Goal: Task Accomplishment & Management: Use online tool/utility

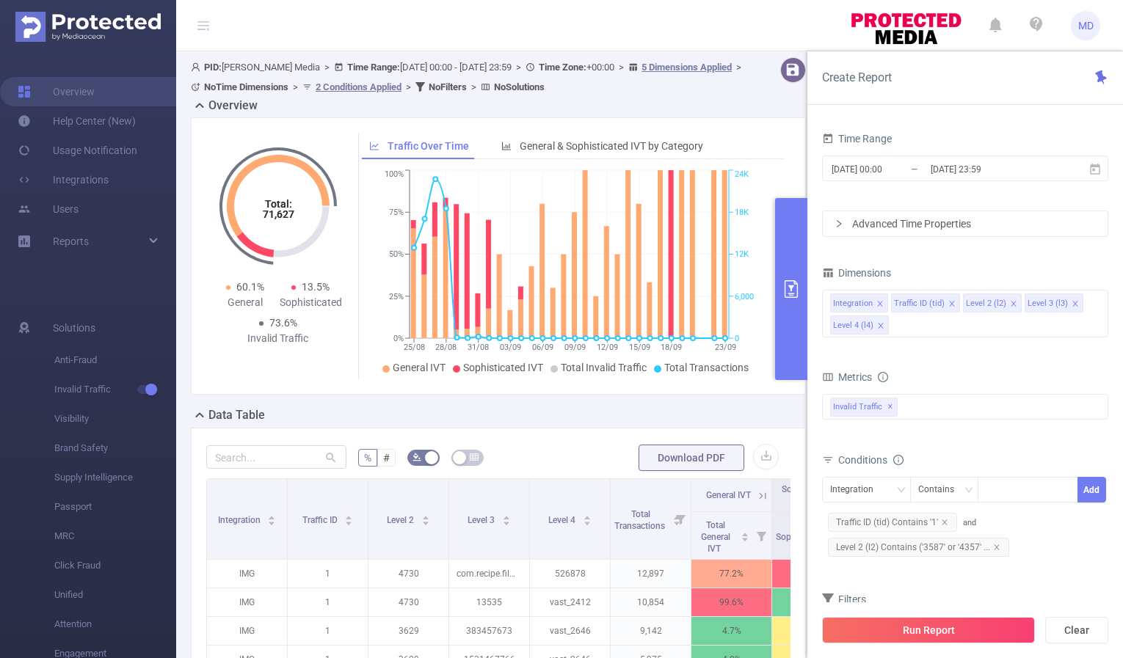
click at [788, 287] on icon "primary" at bounding box center [791, 289] width 18 height 18
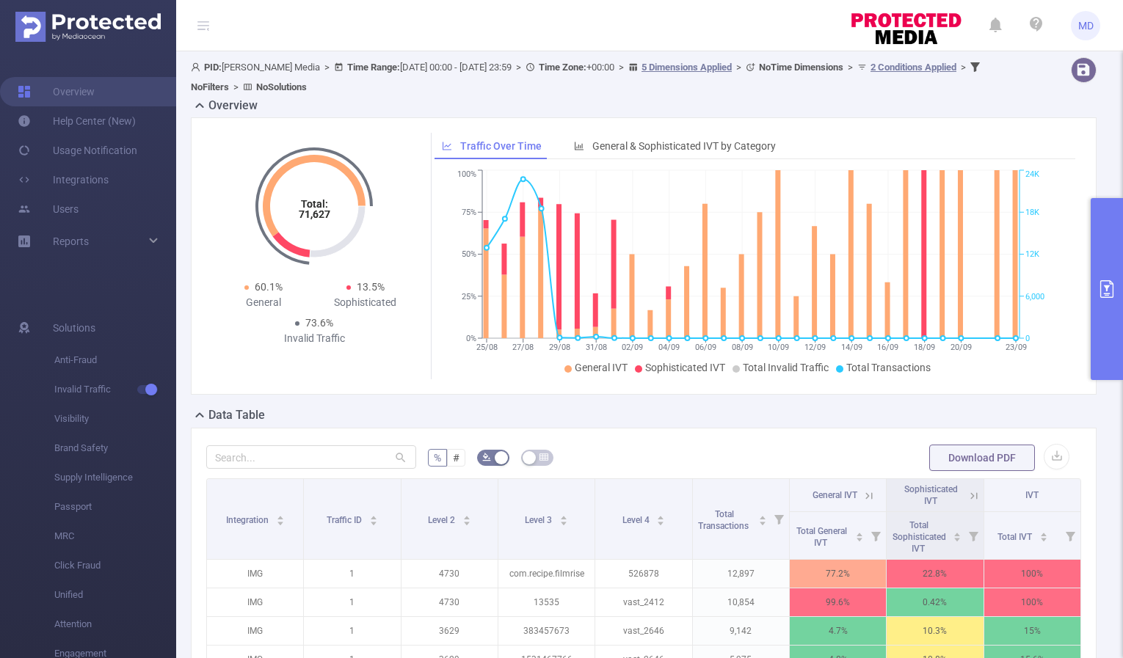
click at [1110, 285] on icon "primary" at bounding box center [1107, 289] width 18 height 18
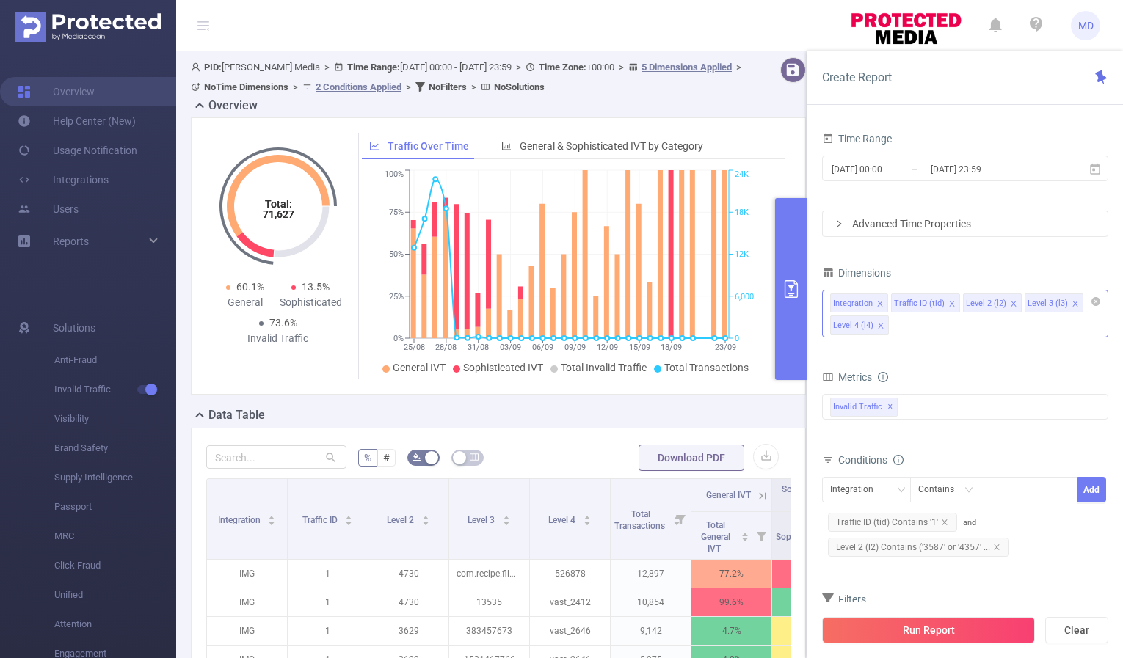
click at [877, 322] on icon "icon: close" at bounding box center [880, 325] width 7 height 7
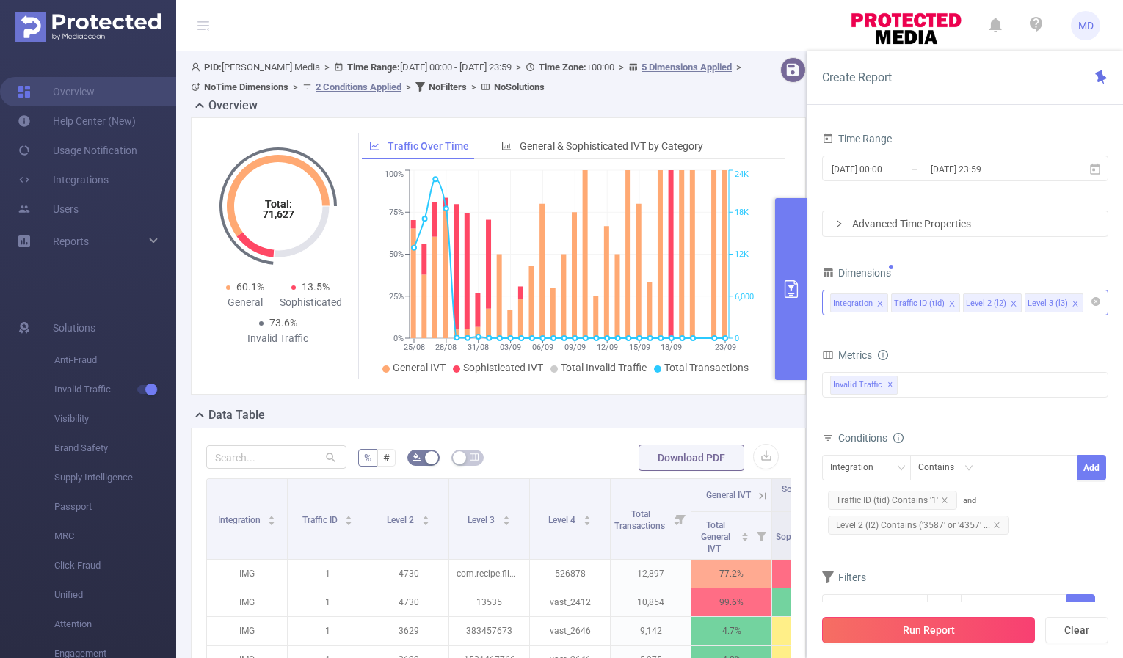
click at [904, 636] on button "Run Report" at bounding box center [928, 630] width 213 height 26
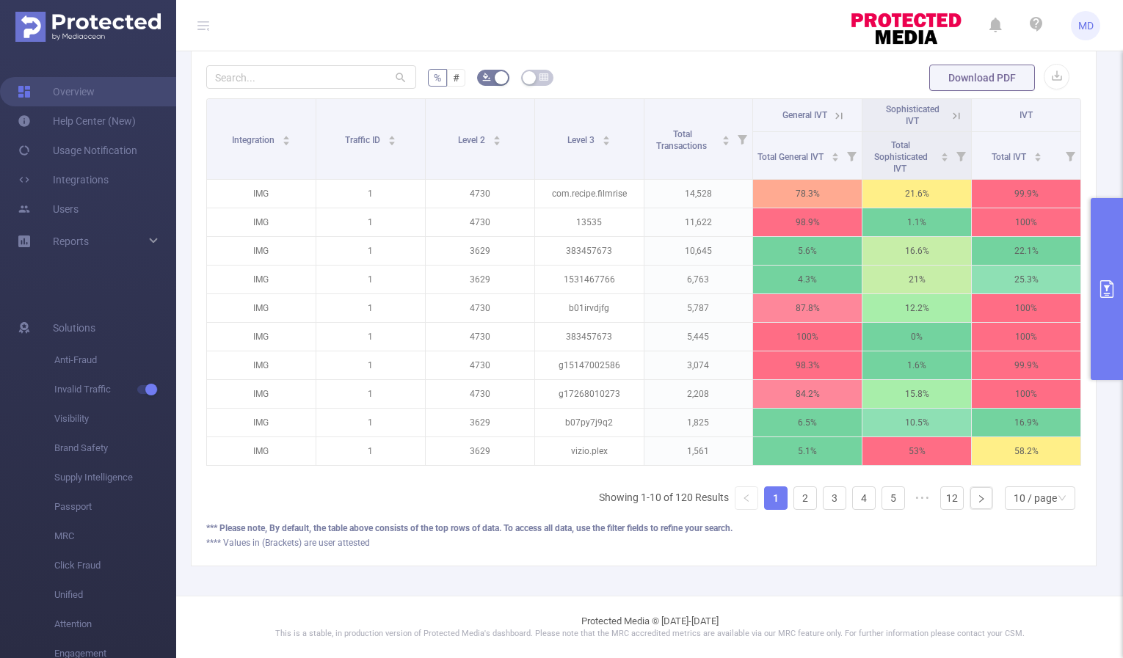
scroll to position [192, 0]
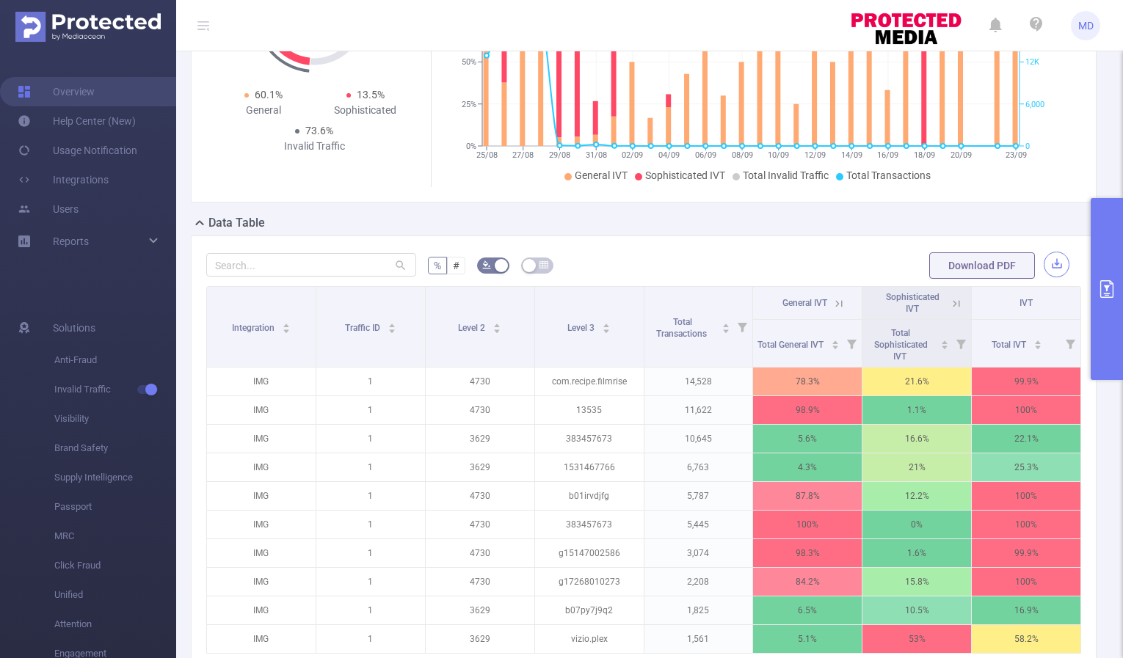
click at [1046, 268] on button "button" at bounding box center [1056, 265] width 26 height 26
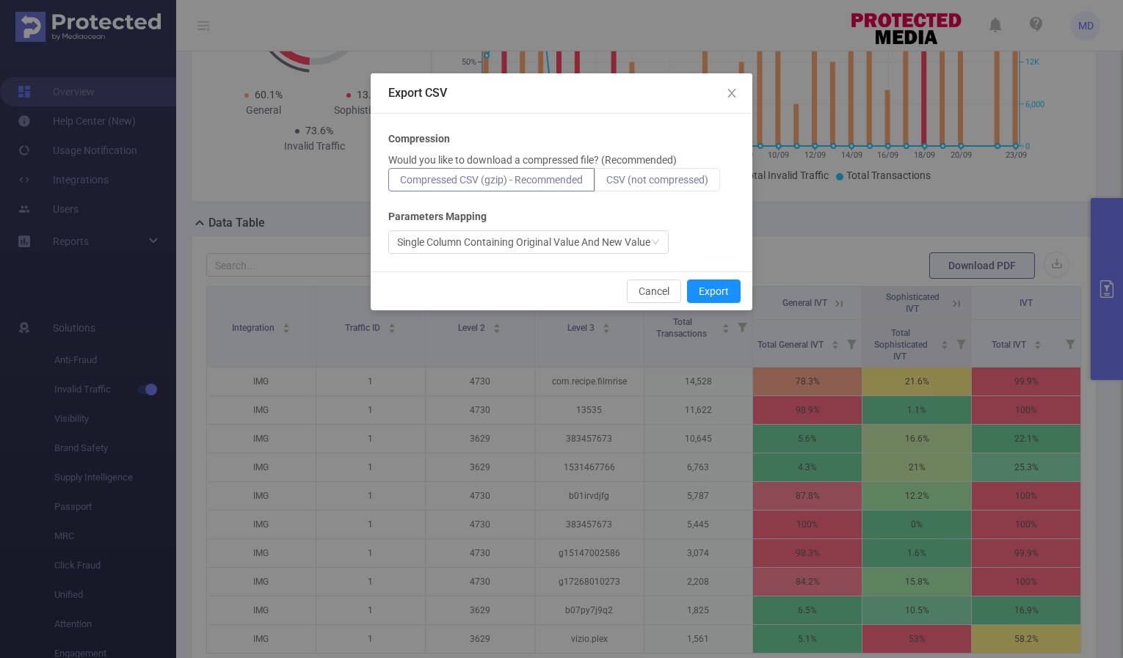
click at [658, 185] on span "CSV (not compressed)" at bounding box center [657, 180] width 102 height 12
click at [606, 183] on input "CSV (not compressed)" at bounding box center [606, 183] width 0 height 0
click at [723, 294] on button "Export" at bounding box center [714, 291] width 54 height 23
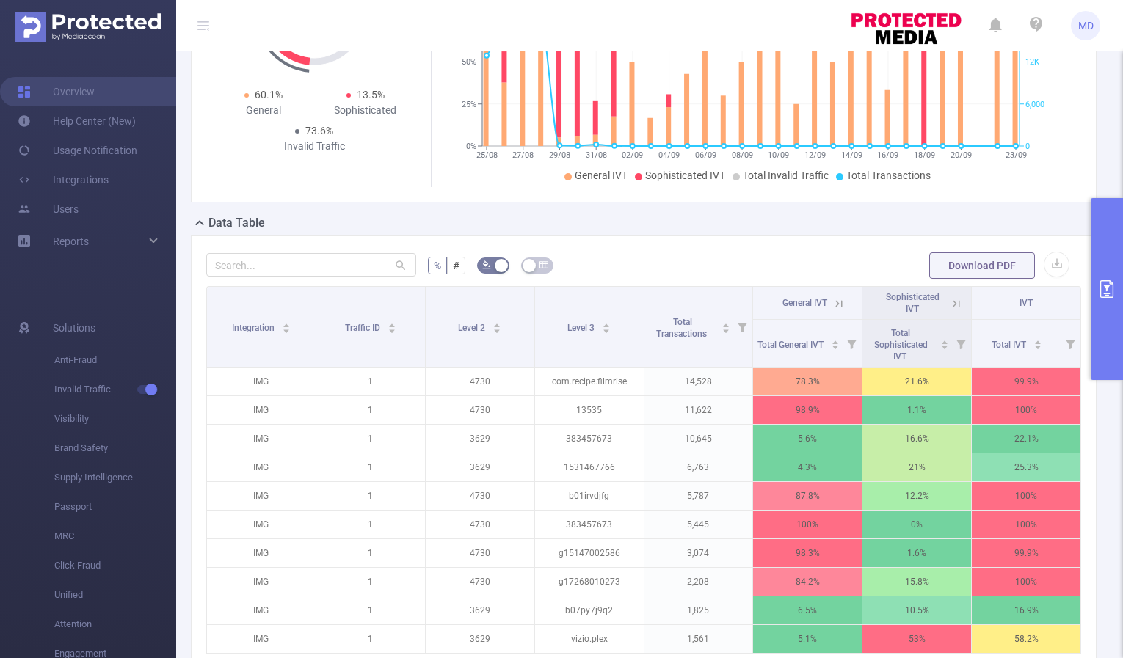
click at [1104, 291] on icon "primary" at bounding box center [1107, 289] width 18 height 18
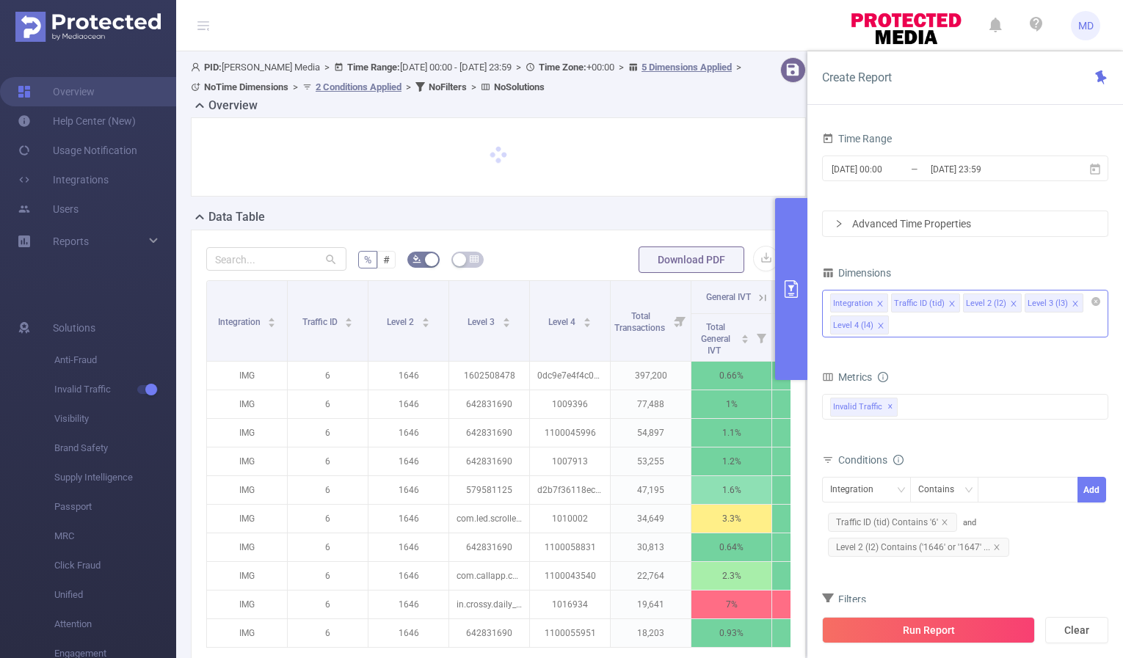
click at [880, 324] on icon "icon: close" at bounding box center [880, 325] width 7 height 7
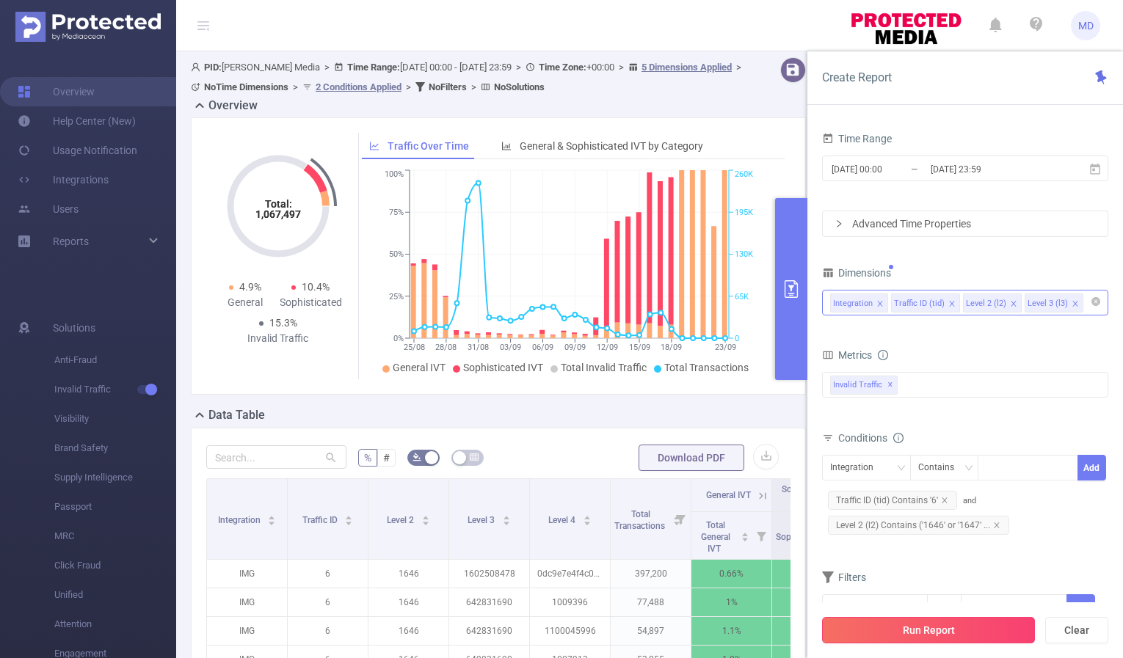
click at [925, 629] on button "Run Report" at bounding box center [928, 630] width 213 height 26
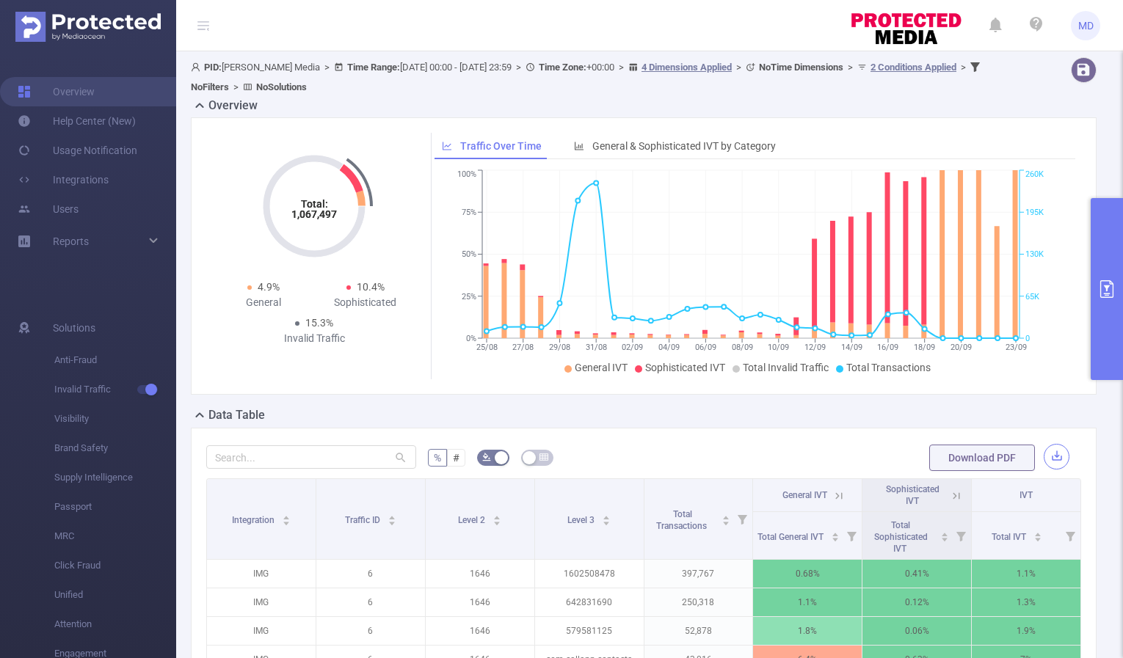
click at [1046, 455] on button "button" at bounding box center [1056, 457] width 26 height 26
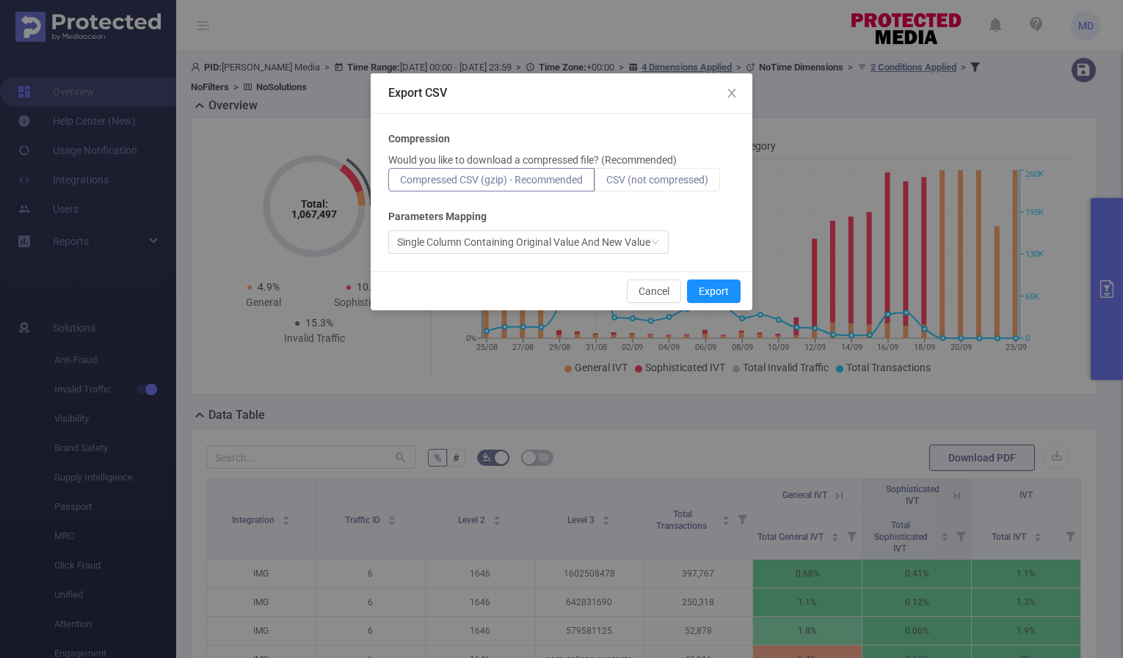
click at [715, 180] on label "CSV (not compressed)" at bounding box center [656, 179] width 125 height 23
click at [606, 183] on input "CSV (not compressed)" at bounding box center [606, 183] width 0 height 0
click at [720, 299] on button "Export" at bounding box center [714, 291] width 54 height 23
